Goal: Transaction & Acquisition: Purchase product/service

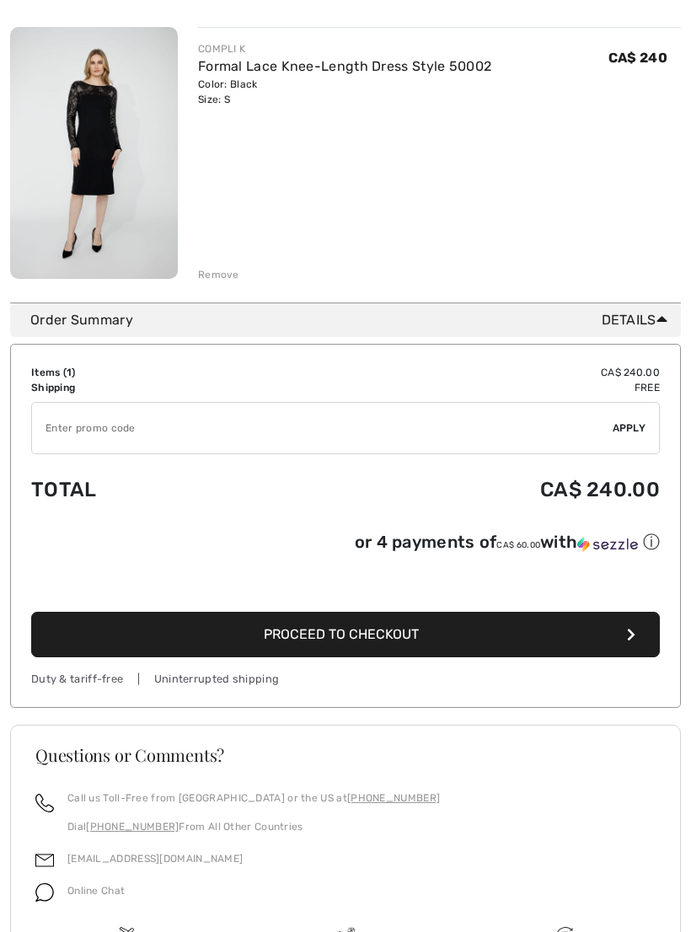
click at [362, 641] on span "Proceed to Checkout" at bounding box center [341, 635] width 155 height 16
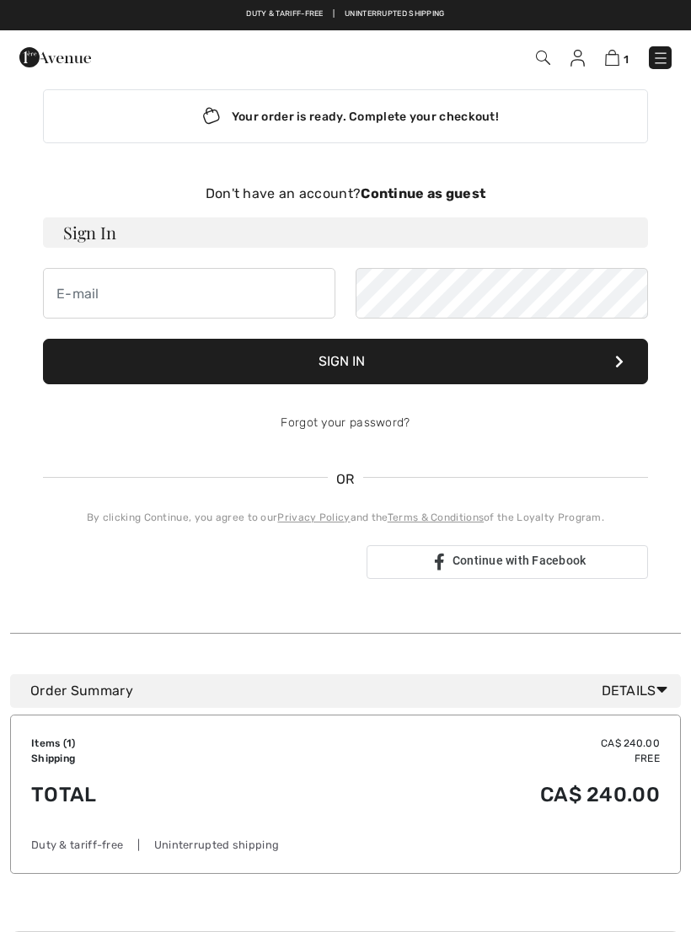
scroll to position [22, 0]
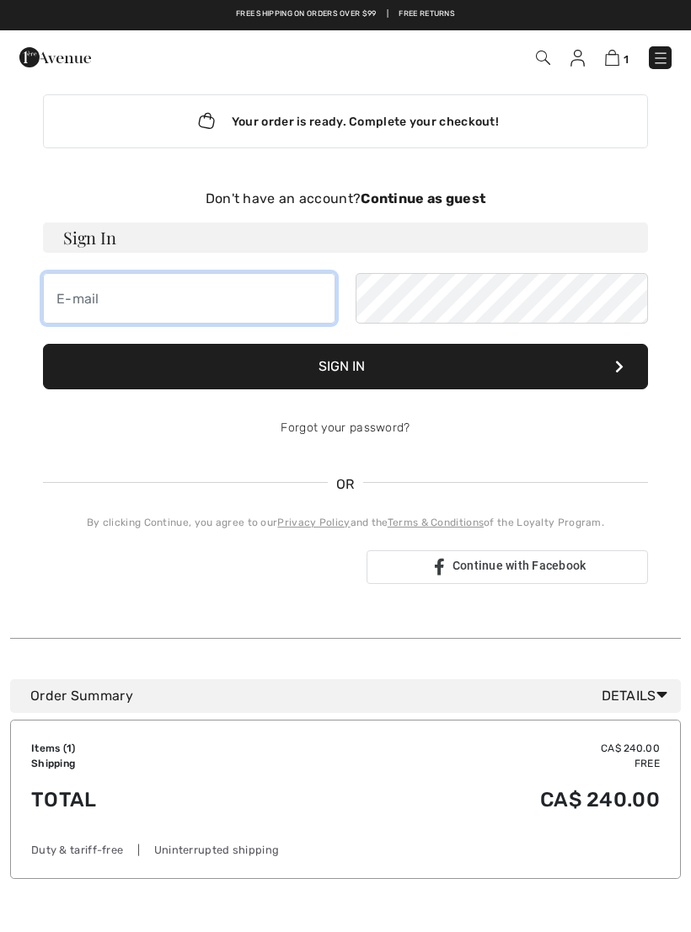
click at [104, 296] on input "email" at bounding box center [189, 298] width 292 height 51
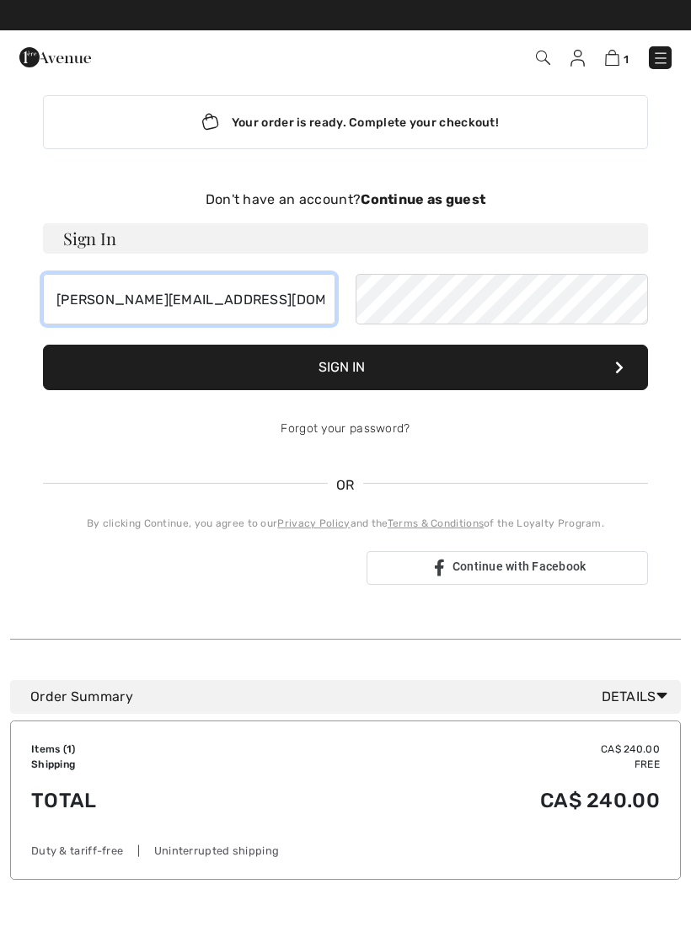
type input "[PERSON_NAME][EMAIL_ADDRESS][DOMAIN_NAME]"
click at [357, 363] on button "Sign In" at bounding box center [345, 368] width 605 height 46
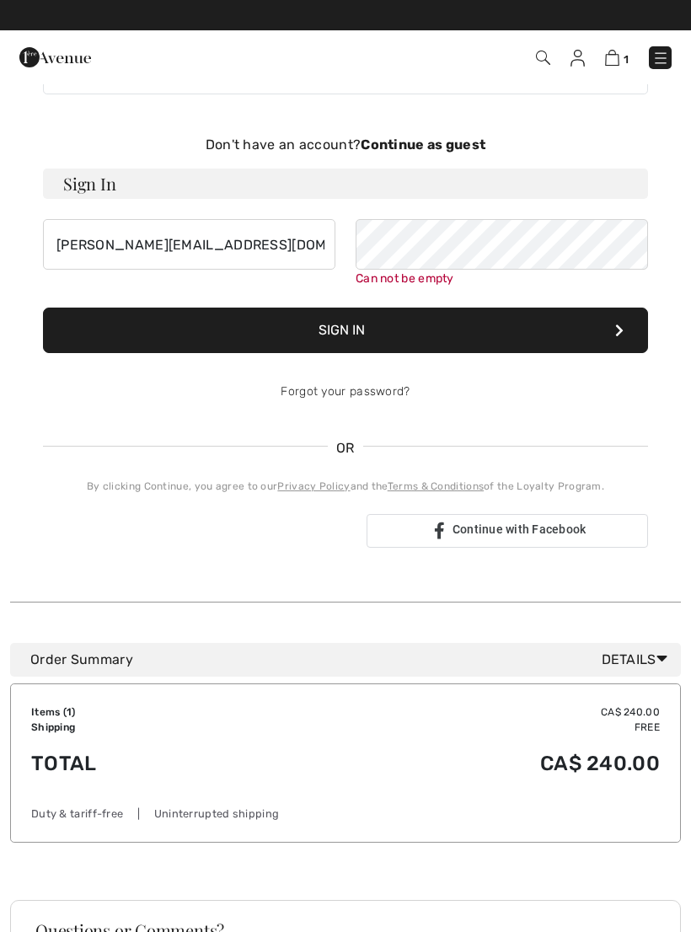
scroll to position [0, 0]
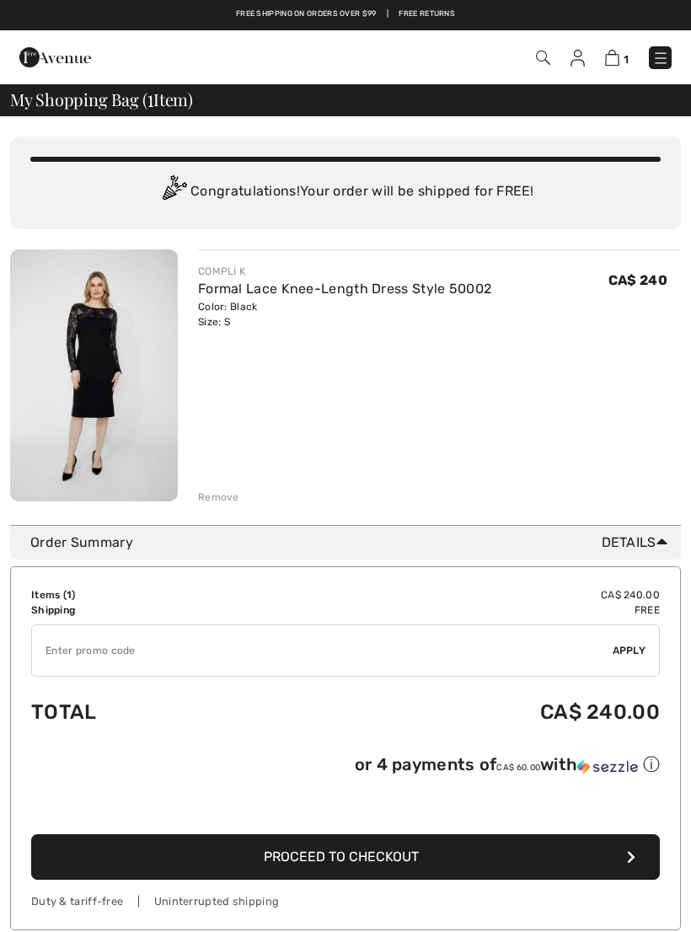
click at [582, 52] on img at bounding box center [578, 58] width 14 height 17
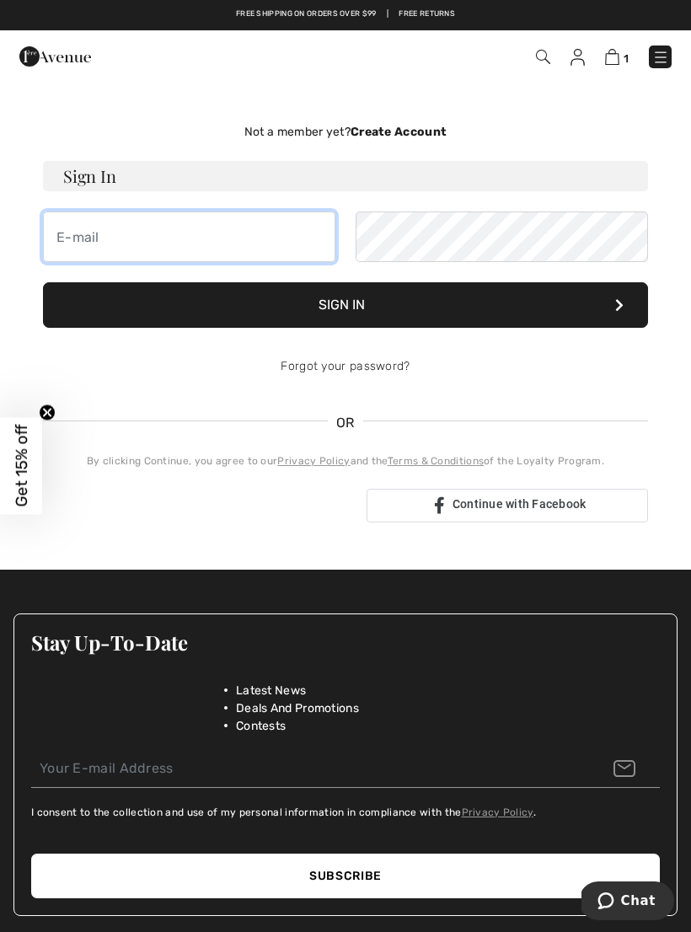
click at [136, 237] on input "email" at bounding box center [189, 237] width 292 height 51
type input "k.mac"
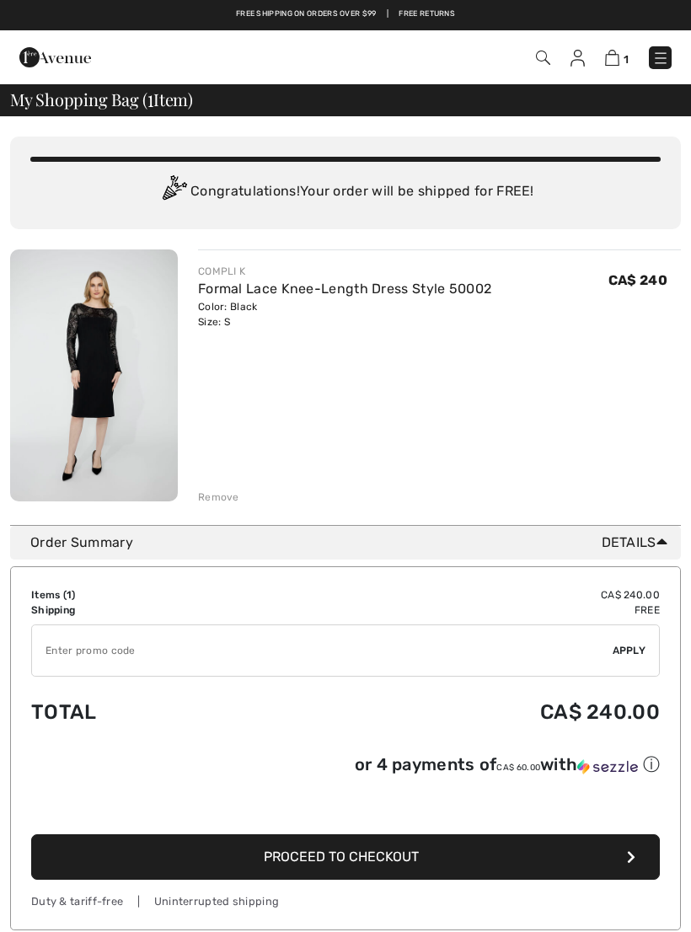
click at [668, 56] on img at bounding box center [660, 58] width 17 height 17
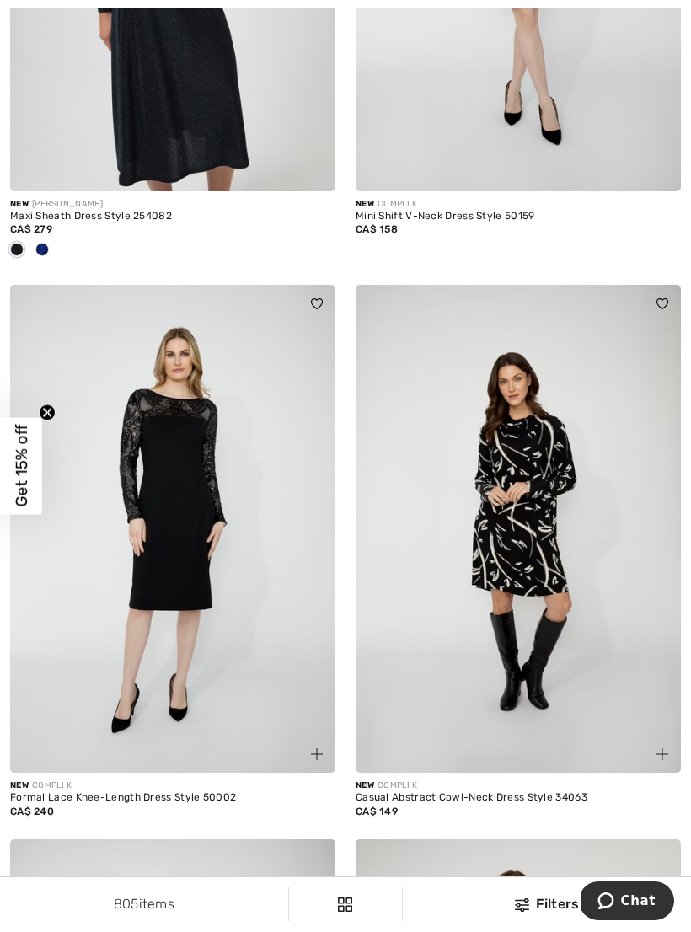
click at [181, 505] on img at bounding box center [172, 529] width 325 height 488
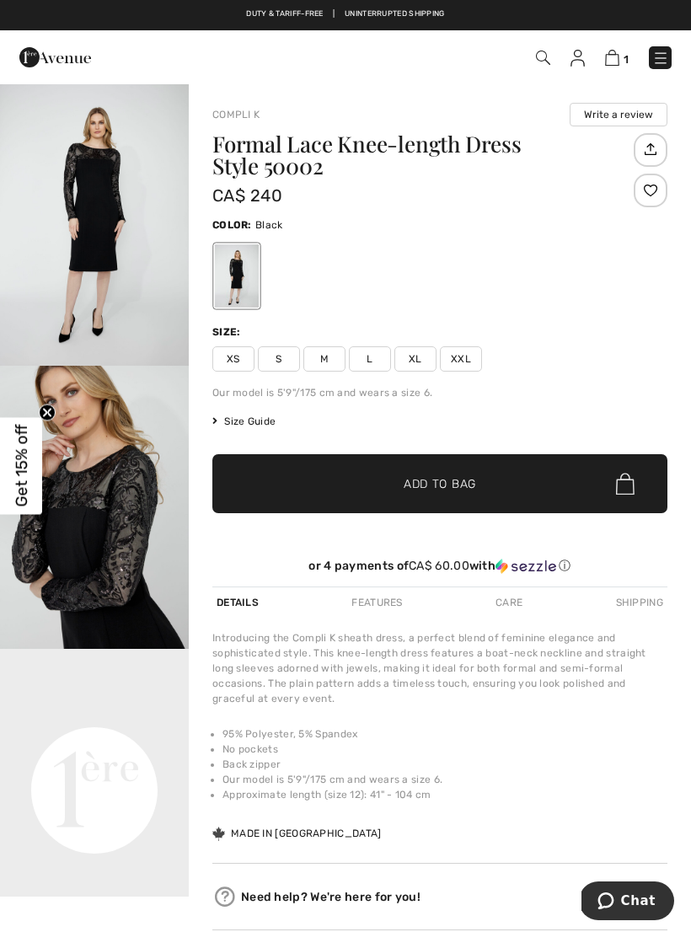
click at [280, 357] on span "S" at bounding box center [279, 358] width 42 height 25
click at [447, 480] on span "Add to Bag" at bounding box center [440, 484] width 72 height 18
click at [616, 53] on img at bounding box center [611, 58] width 14 height 16
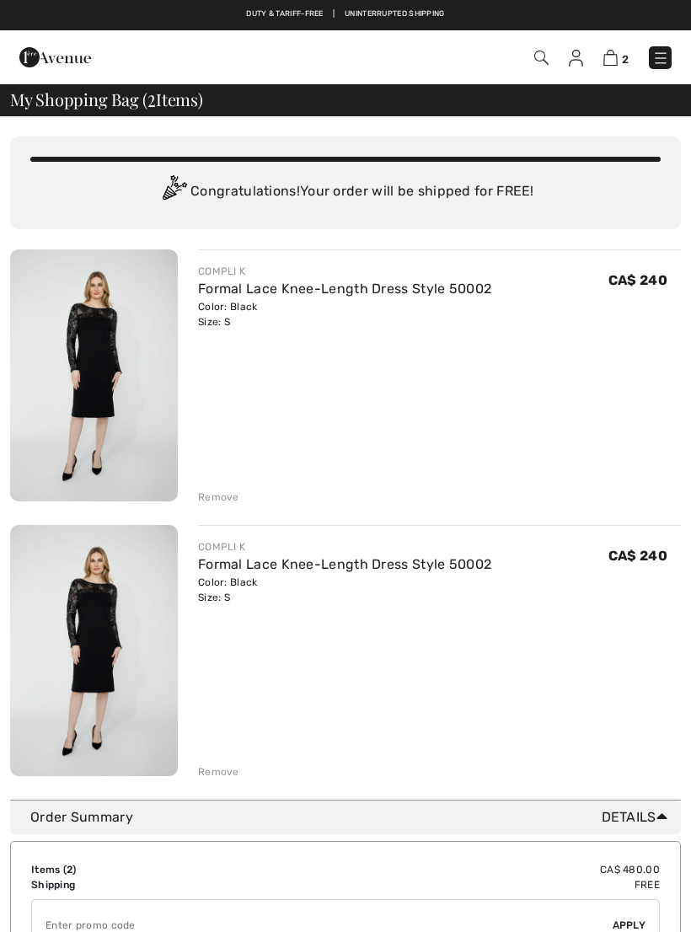
click at [222, 776] on div "Remove" at bounding box center [218, 772] width 41 height 15
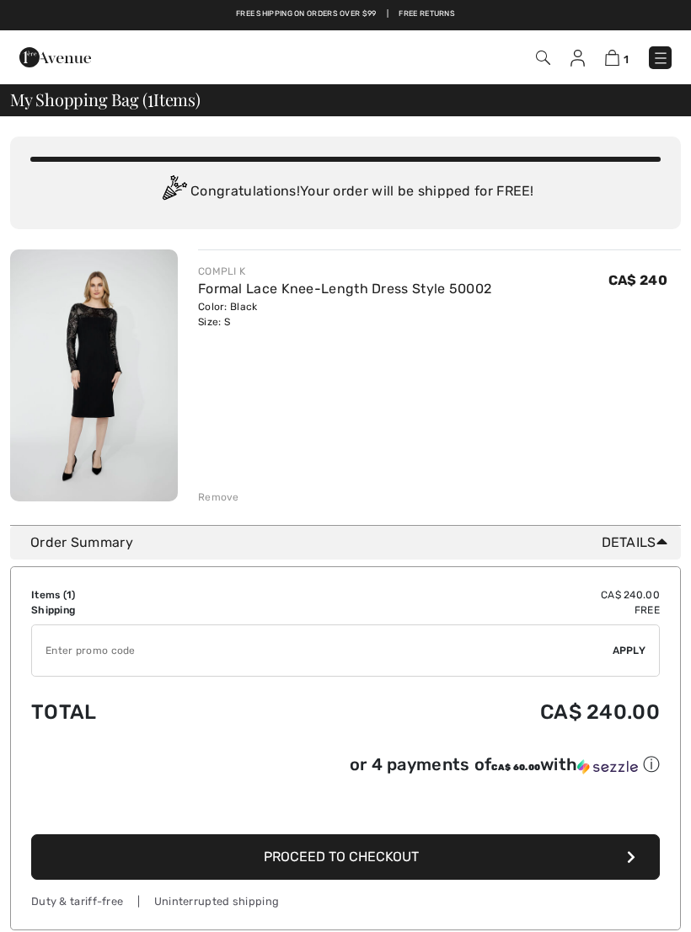
click at [343, 856] on span "Proceed to Checkout" at bounding box center [341, 857] width 155 height 16
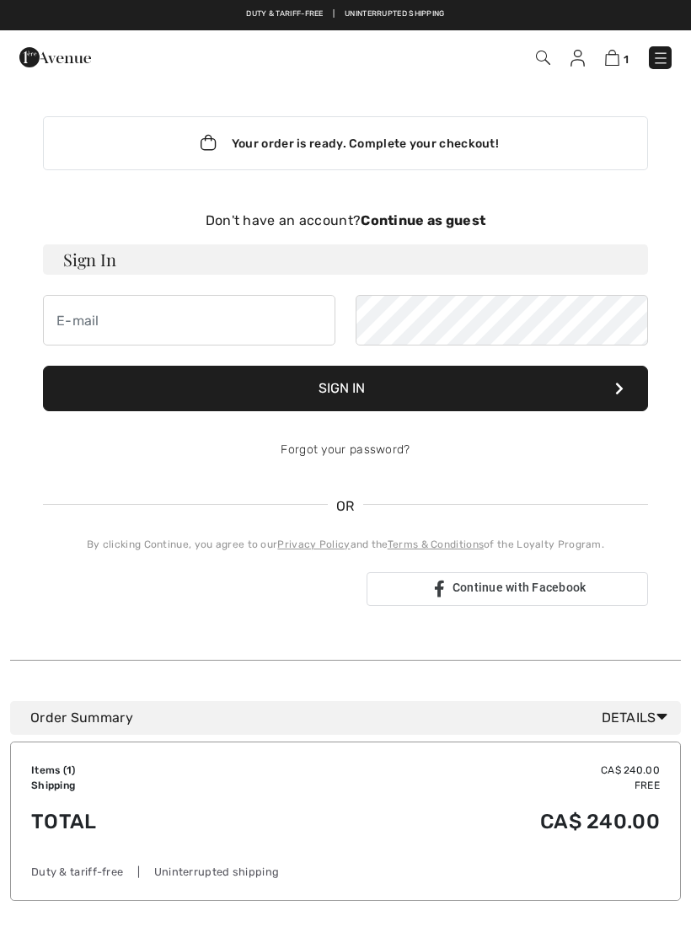
click at [206, 586] on div "Sign in with Google. Opens in new tab" at bounding box center [198, 589] width 310 height 37
